Goal: Transaction & Acquisition: Purchase product/service

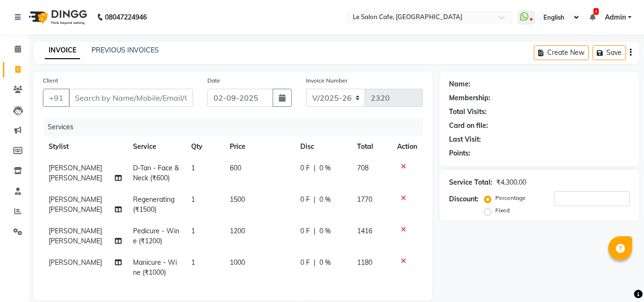
select select "594"
select select "service"
select select "90643"
click at [82, 100] on input "Client" at bounding box center [131, 98] width 124 height 18
type input "8"
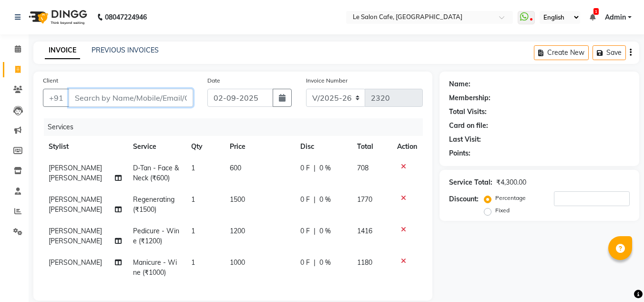
type input "0"
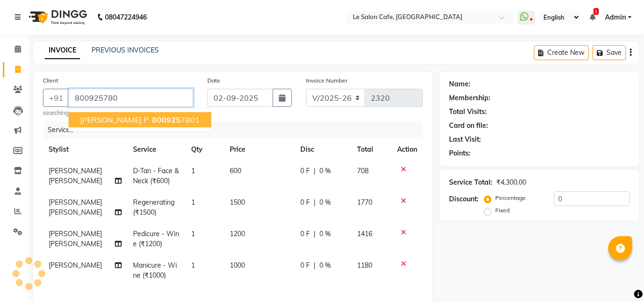
click at [106, 117] on span "Samridhi P" at bounding box center [114, 120] width 68 height 10
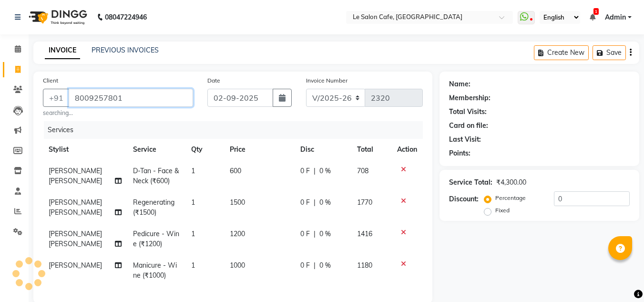
type input "8009257801"
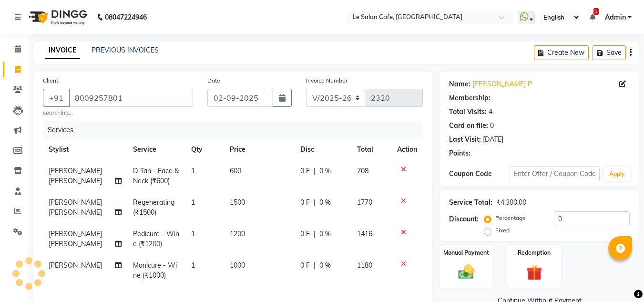
select select "1: Object"
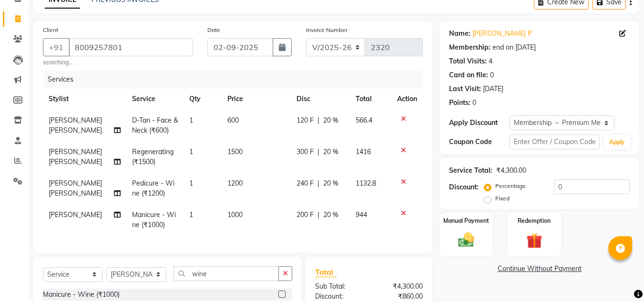
scroll to position [143, 0]
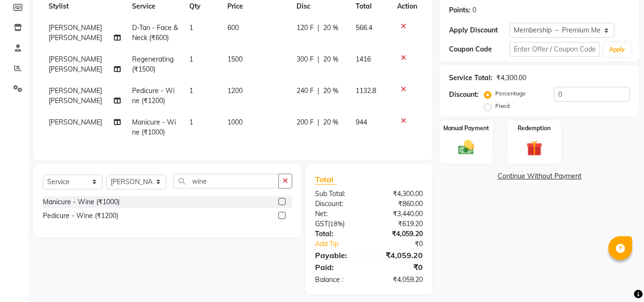
click at [75, 123] on span "Runali Sawant" at bounding box center [75, 122] width 53 height 9
select select "90643"
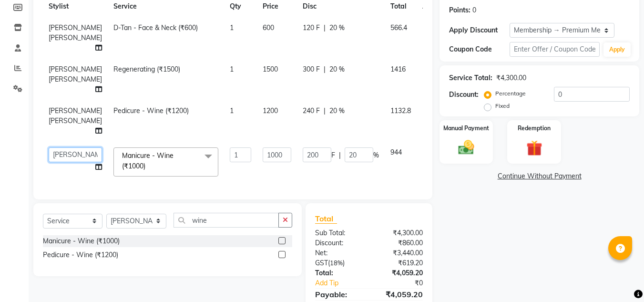
click at [59, 155] on select "Amandeep Kaur Kalsi Aniket Kadam Faim Alvi Front Desk Muskan Khan Pooja Kolge R…" at bounding box center [75, 154] width 53 height 15
click at [479, 224] on div "Name: Samridhi P Membership: end on 12-07-2026 Total Visits: 4 Card on file: 0 …" at bounding box center [543, 130] width 207 height 405
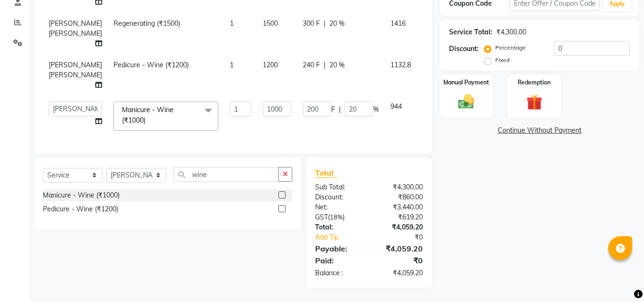
scroll to position [191, 0]
click at [501, 237] on div "Name: Samridhi P Membership: end on 12-07-2026 Total Visits: 4 Card on file: 0 …" at bounding box center [543, 85] width 207 height 405
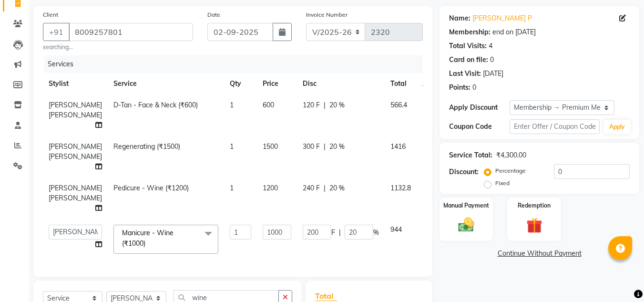
scroll to position [196, 0]
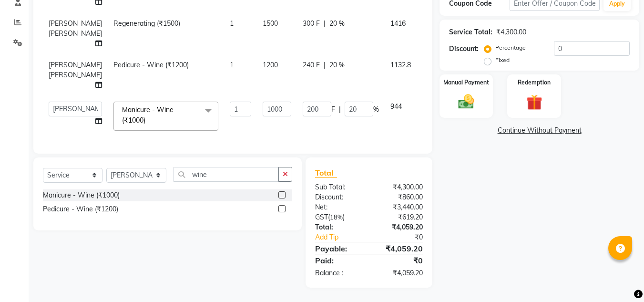
click at [508, 248] on div "Name: Samridhi P Membership: end on 12-07-2026 Total Visits: 4 Card on file: 0 …" at bounding box center [543, 85] width 207 height 405
click at [470, 92] on img at bounding box center [466, 101] width 27 height 19
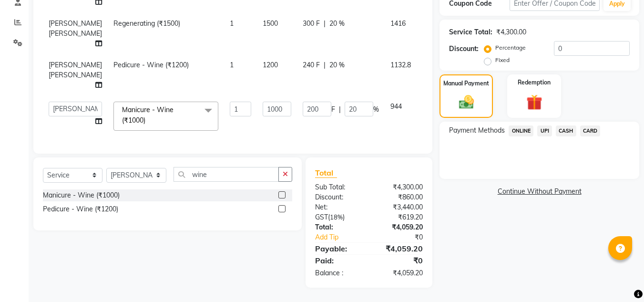
click at [543, 125] on span "UPI" at bounding box center [545, 130] width 15 height 11
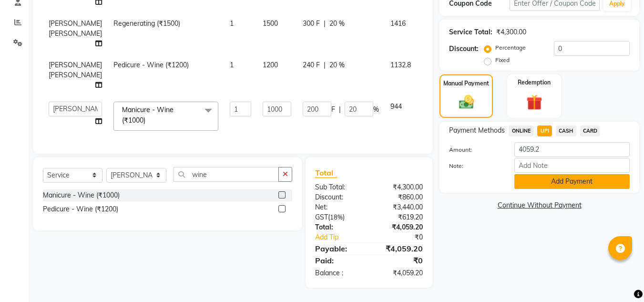
click at [559, 174] on button "Add Payment" at bounding box center [572, 181] width 115 height 15
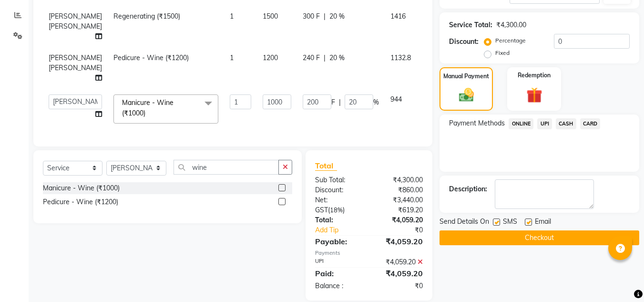
click at [530, 220] on label at bounding box center [528, 221] width 7 height 7
click at [530, 220] on input "checkbox" at bounding box center [528, 222] width 6 height 6
checkbox input "false"
click at [539, 237] on button "Checkout" at bounding box center [540, 237] width 200 height 15
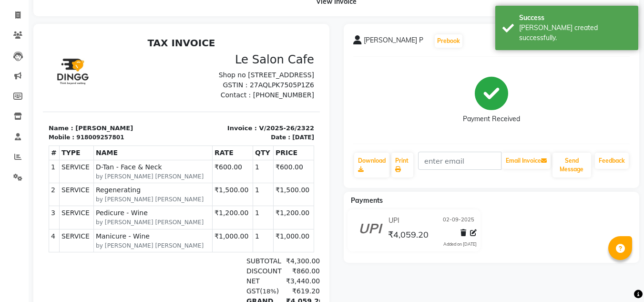
scroll to position [172, 0]
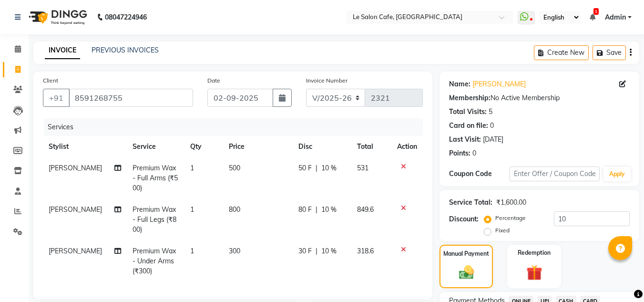
select select "594"
select select "service"
select select "90643"
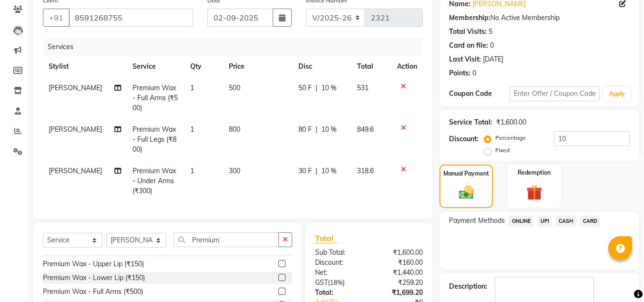
scroll to position [173, 0]
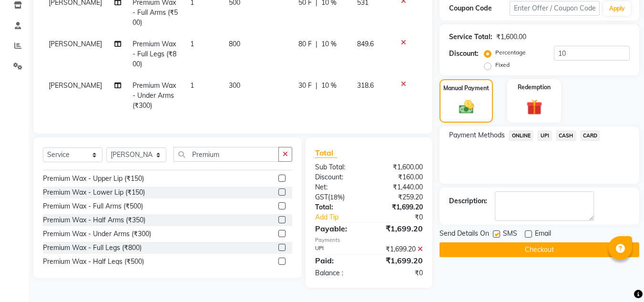
click at [530, 243] on button "Checkout" at bounding box center [540, 249] width 200 height 15
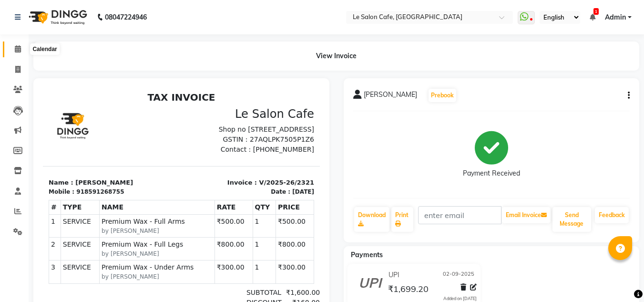
click at [20, 49] on icon at bounding box center [18, 48] width 6 height 7
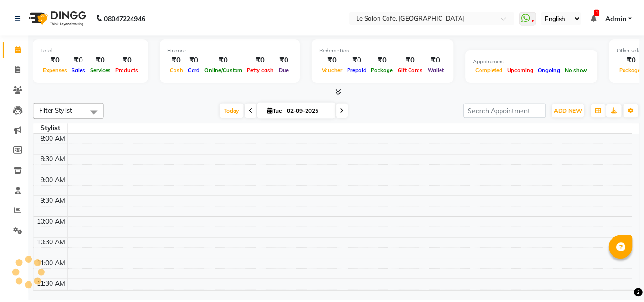
scroll to position [441, 0]
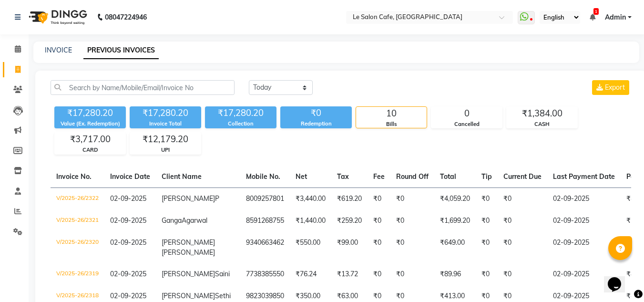
click at [632, 14] on link "Admin" at bounding box center [618, 17] width 27 height 10
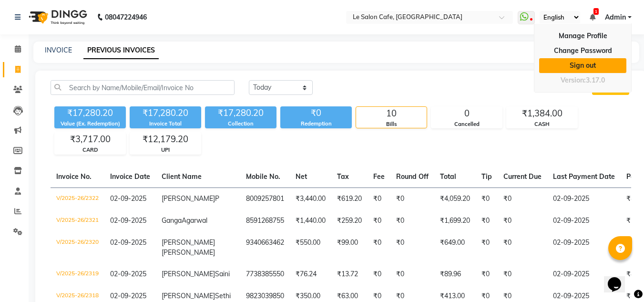
click at [574, 61] on link "Sign out" at bounding box center [582, 65] width 87 height 15
